Goal: Complete application form

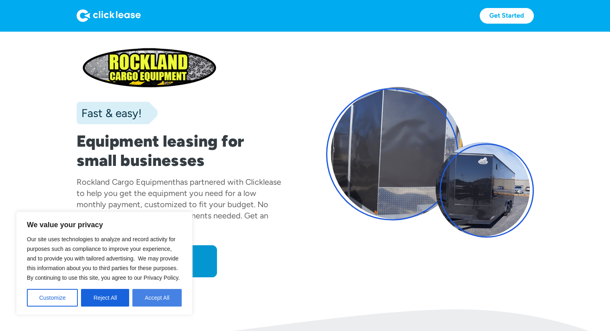
click at [150, 297] on button "Accept All" at bounding box center [156, 298] width 49 height 18
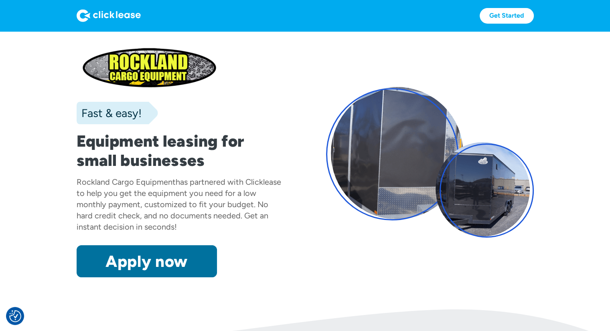
click at [139, 272] on link "Apply now" at bounding box center [147, 261] width 140 height 32
